Goal: Transaction & Acquisition: Purchase product/service

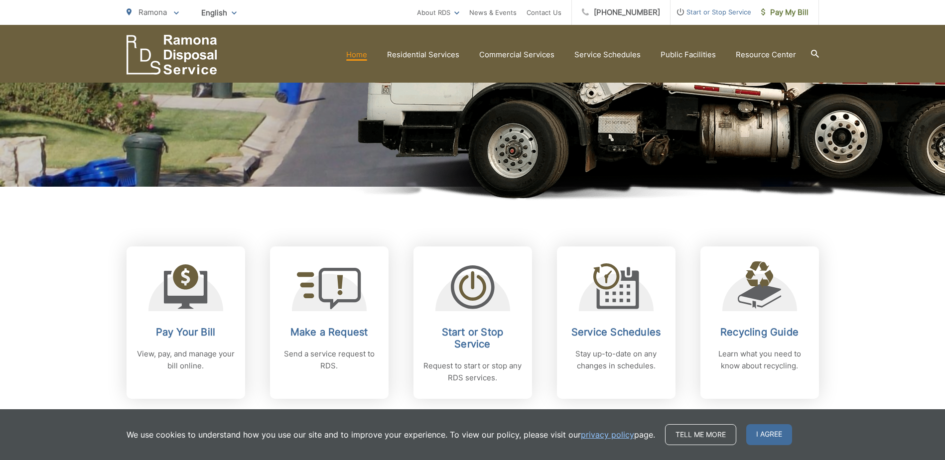
scroll to position [299, 0]
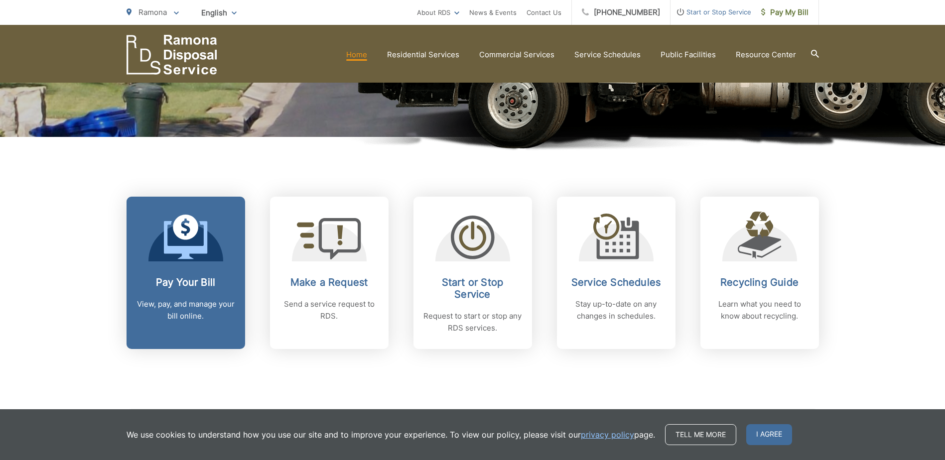
click at [186, 234] on icon at bounding box center [186, 237] width 44 height 45
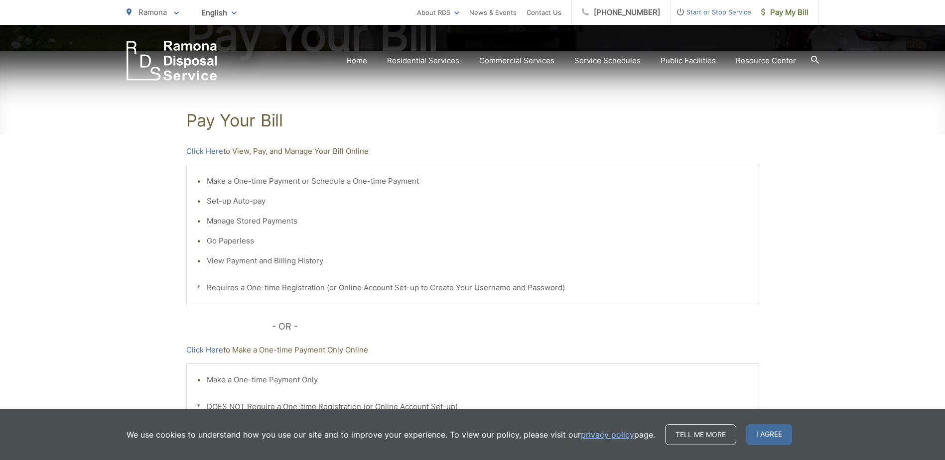
scroll to position [198, 0]
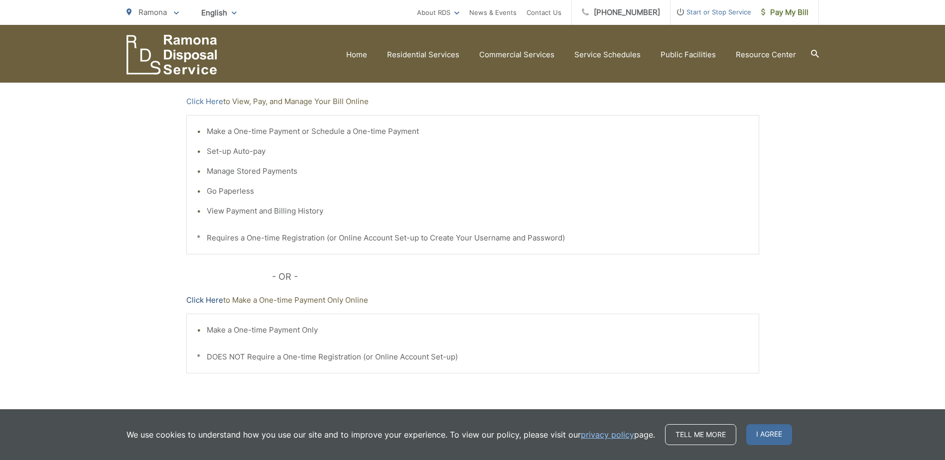
click at [205, 300] on link "Click Here" at bounding box center [204, 300] width 37 height 12
click at [199, 102] on link "Click Here" at bounding box center [204, 102] width 37 height 12
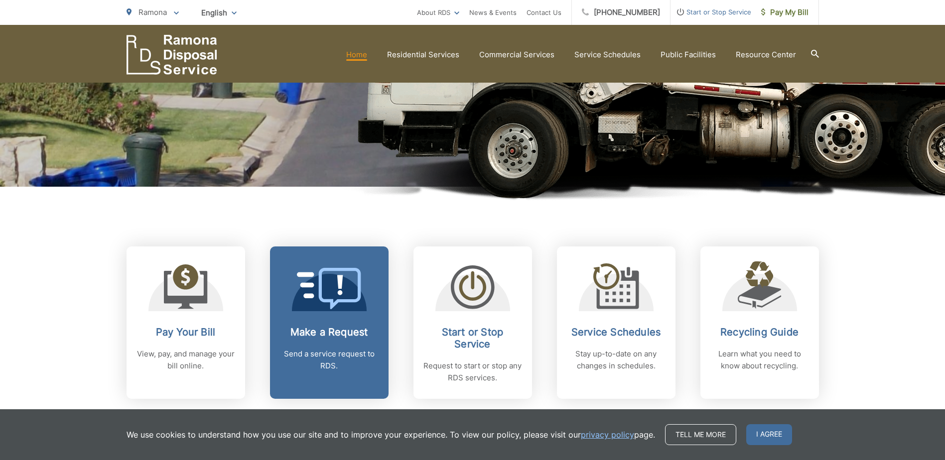
scroll to position [399, 0]
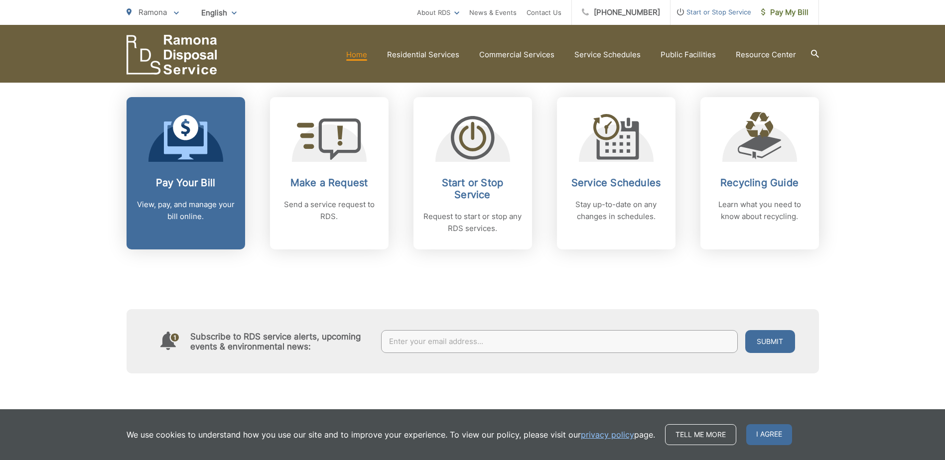
click at [173, 183] on h2 "Pay Your Bill" at bounding box center [186, 183] width 99 height 12
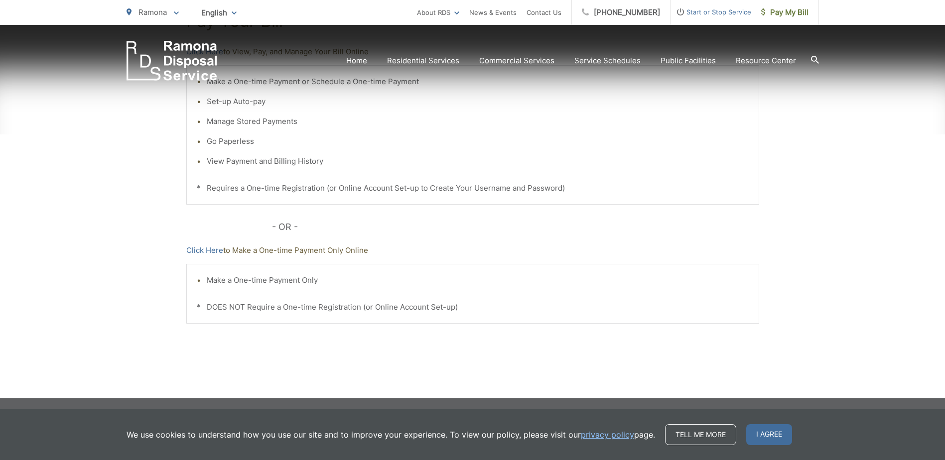
scroll to position [148, 0]
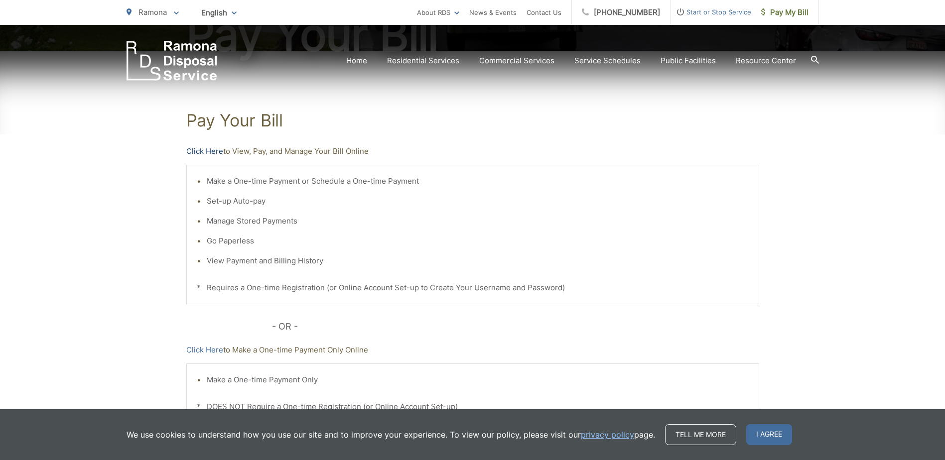
click at [210, 151] on link "Click Here" at bounding box center [204, 151] width 37 height 12
